Goal: Book appointment/travel/reservation

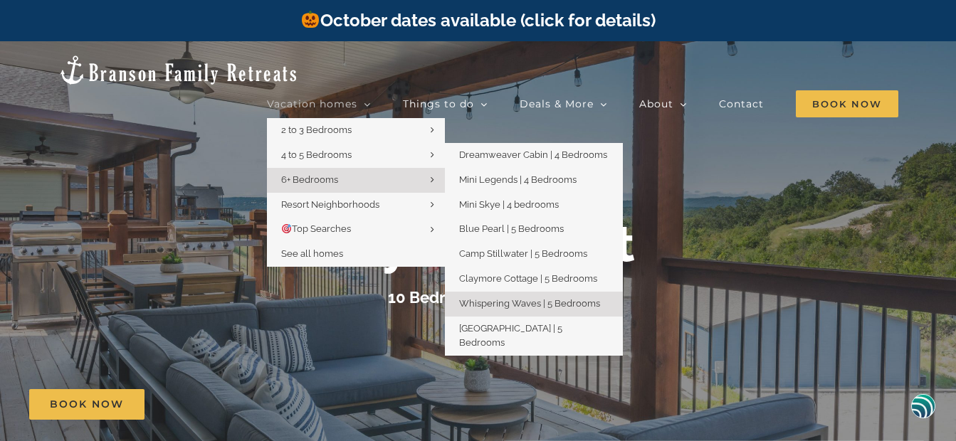
click at [486, 298] on span "Whispering Waves | 5 Bedrooms" at bounding box center [529, 303] width 141 height 11
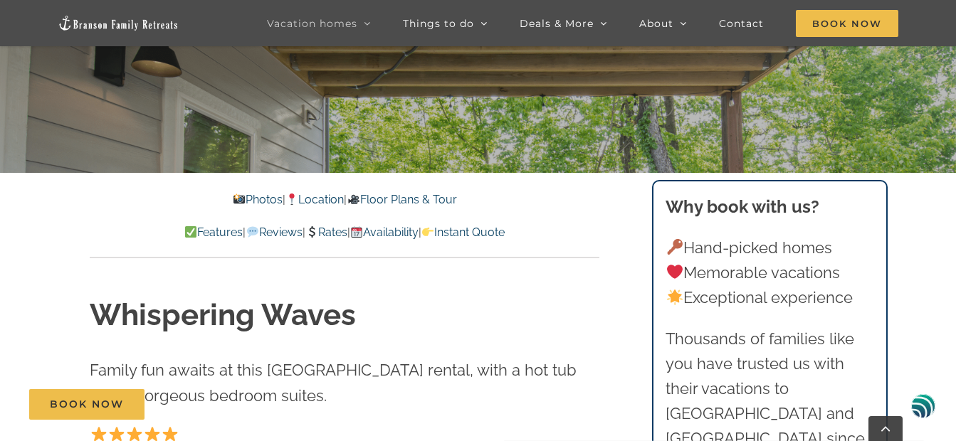
scroll to position [285, 0]
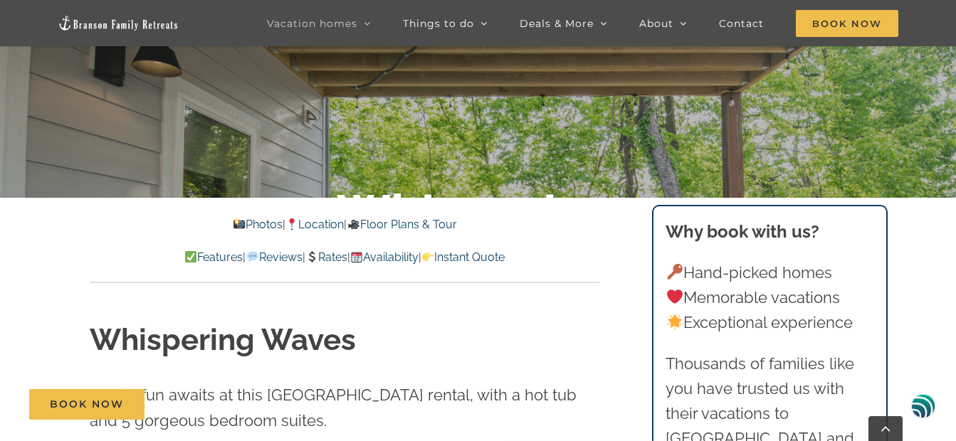
click at [418, 255] on link "Availability" at bounding box center [384, 257] width 68 height 14
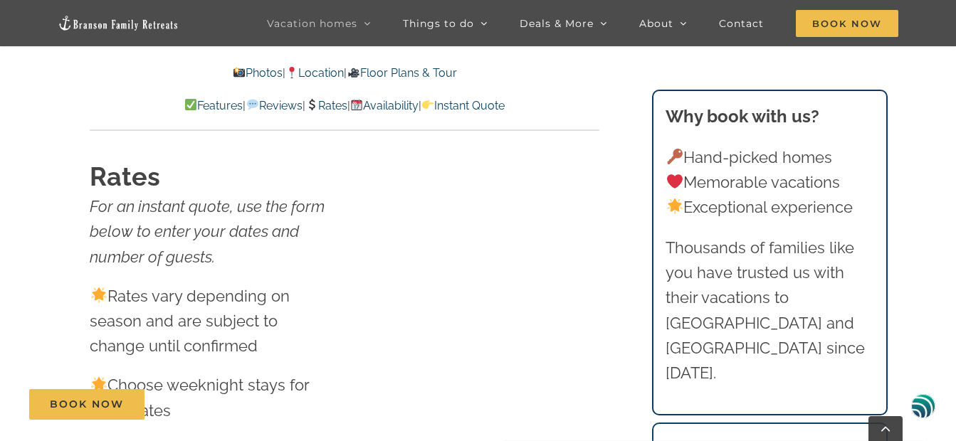
scroll to position [6257, 0]
